Goal: Task Accomplishment & Management: Manage account settings

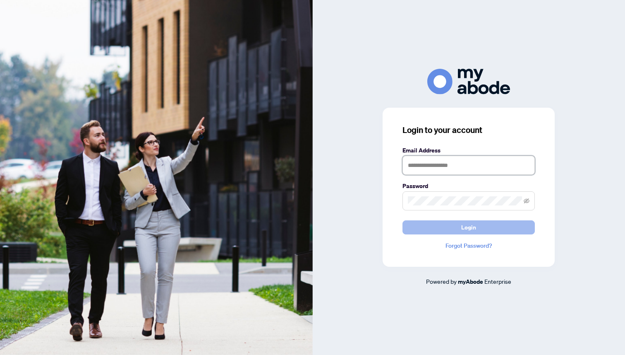
type input "**********"
click at [478, 229] on button "Login" at bounding box center [469, 227] width 132 height 14
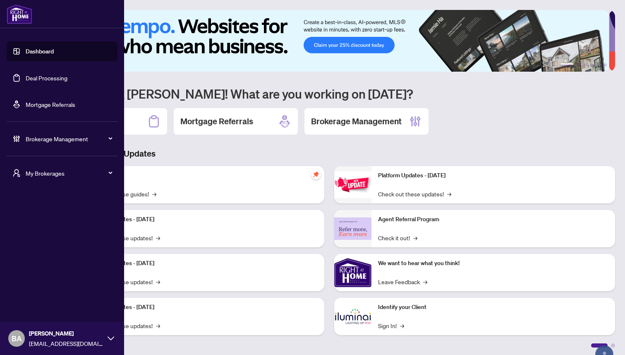
click at [40, 140] on span "Brokerage Management" at bounding box center [69, 138] width 86 height 9
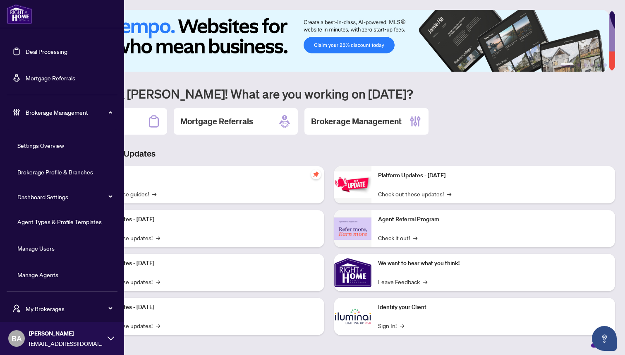
scroll to position [27, 0]
click at [52, 245] on link "Manage Users" at bounding box center [35, 247] width 37 height 7
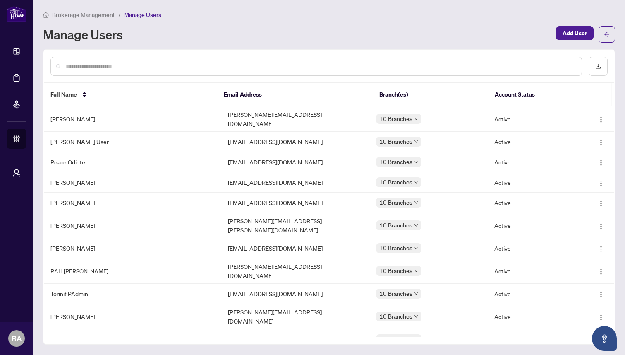
click at [209, 65] on input "text" at bounding box center [320, 66] width 509 height 9
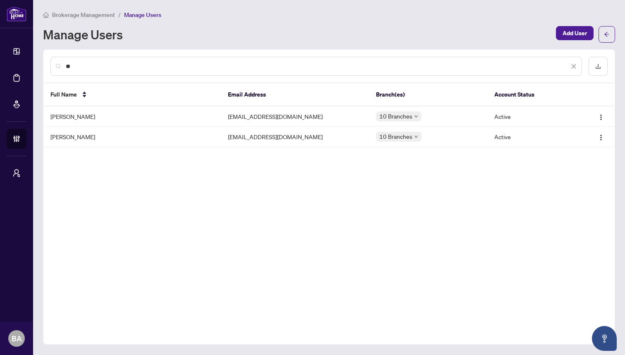
type input "*"
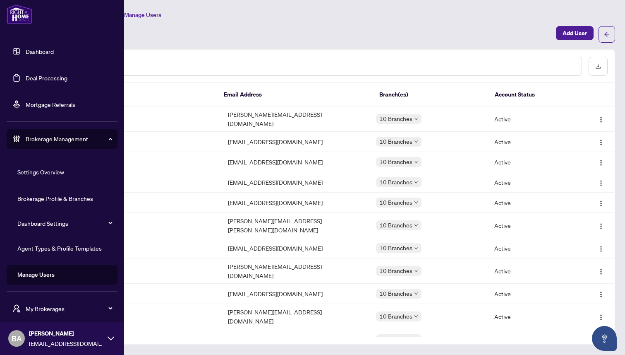
click at [60, 141] on span "Brokerage Management" at bounding box center [69, 138] width 86 height 9
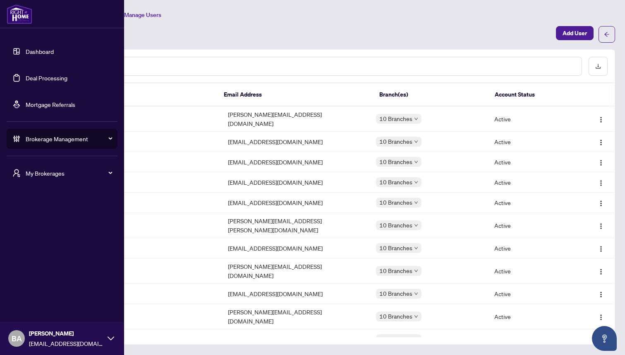
click at [52, 174] on span "My Brokerages" at bounding box center [69, 172] width 86 height 9
